Goal: Task Accomplishment & Management: Manage account settings

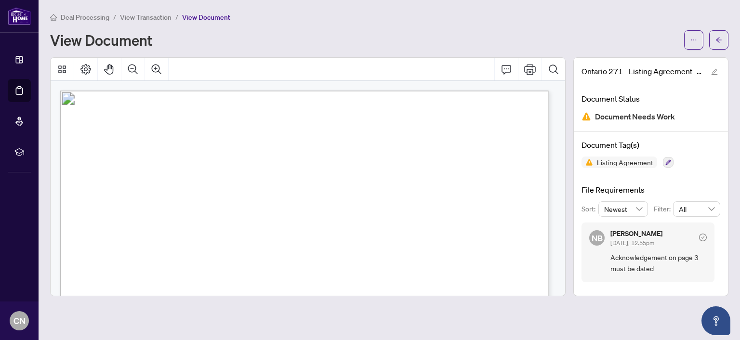
scroll to position [1687, 0]
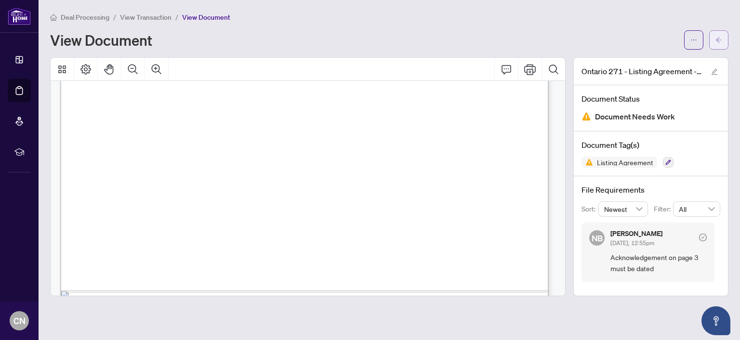
click at [715, 39] on button "button" at bounding box center [718, 39] width 19 height 19
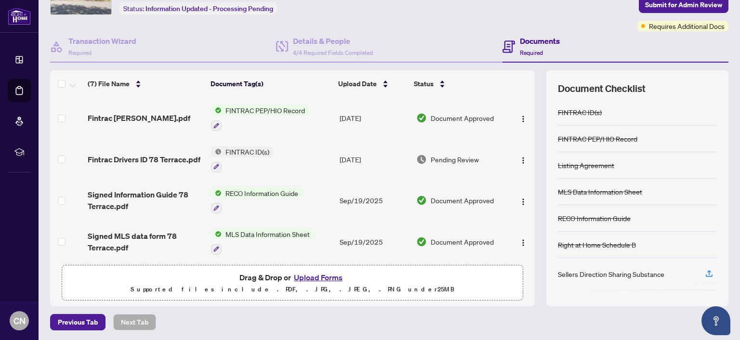
scroll to position [62, 0]
click at [314, 272] on button "Upload Forms" at bounding box center [318, 277] width 54 height 13
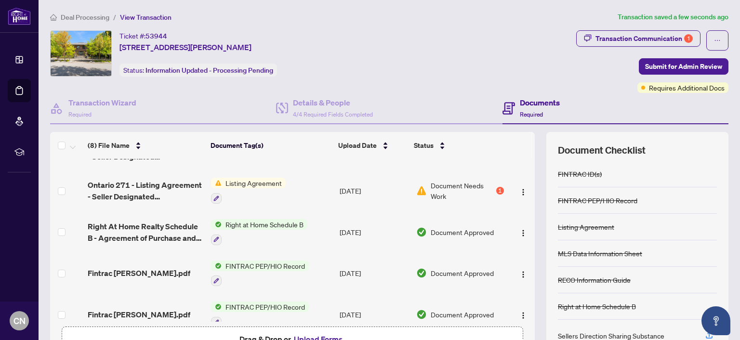
scroll to position [0, 0]
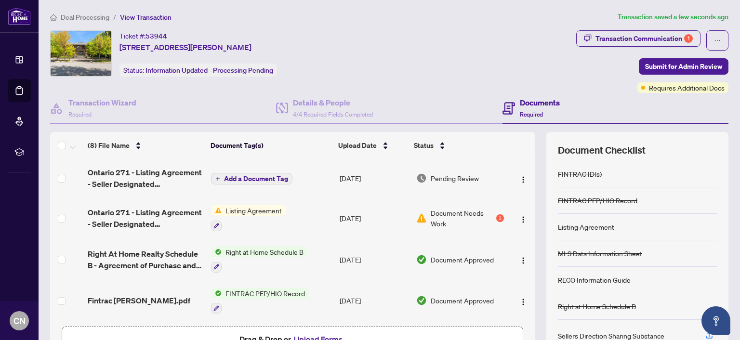
click at [254, 175] on span "Add a Document Tag" at bounding box center [256, 178] width 64 height 7
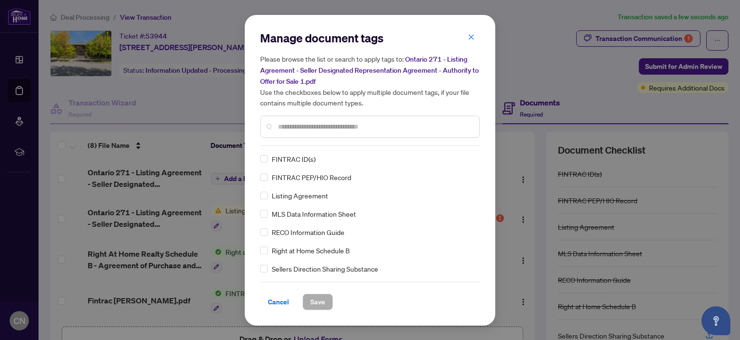
click at [260, 192] on div "Manage document tags Please browse the list or search to apply tags to: Ontario…" at bounding box center [370, 170] width 251 height 311
click at [321, 300] on span "Save" at bounding box center [317, 301] width 15 height 15
